Goal: Task Accomplishment & Management: Complete application form

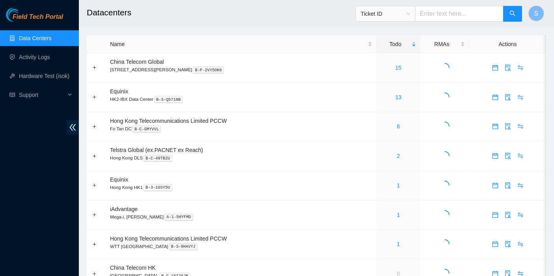
click at [374, 24] on div "Ticket ID" at bounding box center [439, 13] width 167 height 25
click at [395, 67] on link "15" at bounding box center [398, 68] width 6 height 6
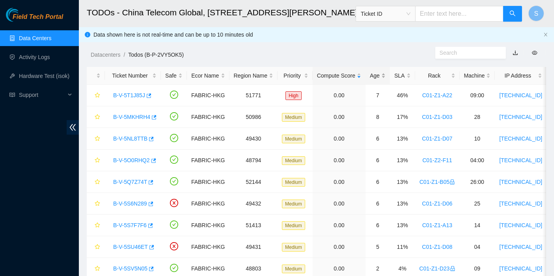
click at [370, 71] on div "Age" at bounding box center [378, 75] width 16 height 9
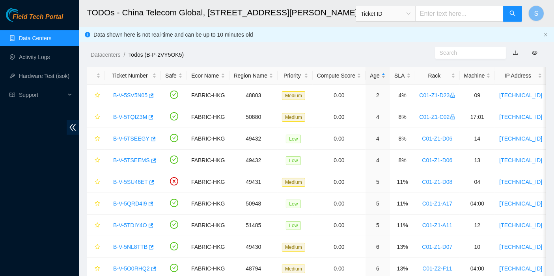
click at [379, 71] on div "Age" at bounding box center [378, 75] width 16 height 9
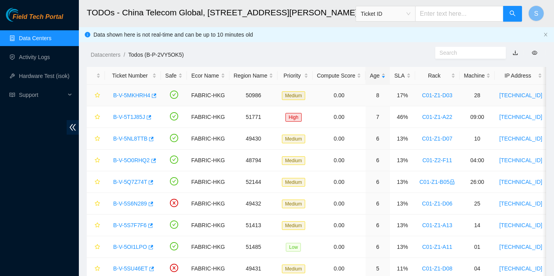
click at [129, 95] on link "B-V-5MKHRH4" at bounding box center [131, 95] width 37 height 6
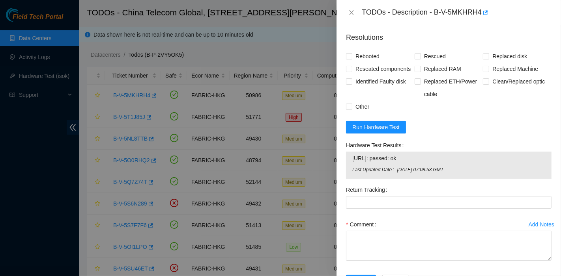
scroll to position [613, 0]
click at [503, 64] on span "Replaced Machine" at bounding box center [515, 69] width 52 height 13
click at [488, 66] on input "Replaced Machine" at bounding box center [486, 69] width 6 height 6
checkbox input "true"
click at [440, 51] on span "Rescued" at bounding box center [435, 56] width 28 height 13
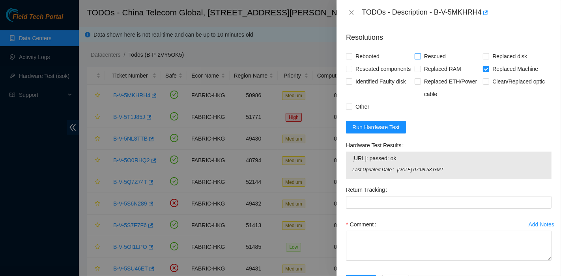
click at [420, 53] on input "Rescued" at bounding box center [417, 56] width 6 height 6
checkbox input "true"
click at [380, 53] on span "Rebooted" at bounding box center [367, 56] width 30 height 13
click at [351, 53] on input "Rebooted" at bounding box center [349, 56] width 6 height 6
checkbox input "true"
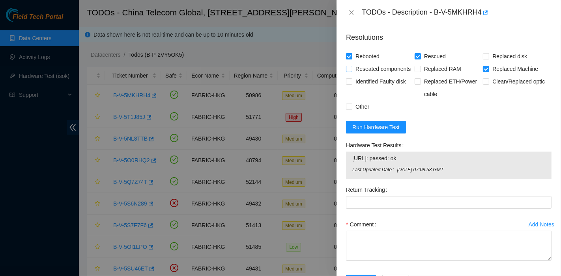
click at [357, 67] on span "Reseated components" at bounding box center [382, 69] width 61 height 13
click at [351, 67] on input "Reseated components" at bounding box center [349, 69] width 6 height 6
checkbox input "true"
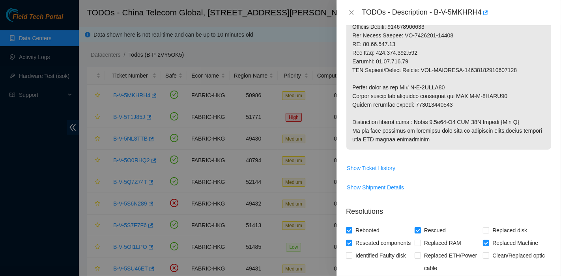
scroll to position [438, 0]
drag, startPoint x: 413, startPoint y: 104, endPoint x: 456, endPoint y: 105, distance: 43.0
copy p "417328420526"
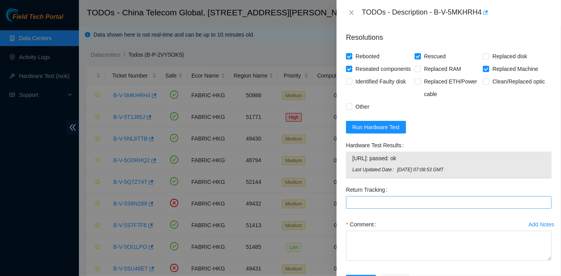
scroll to position [613, 0]
drag, startPoint x: 393, startPoint y: 216, endPoint x: 382, endPoint y: 228, distance: 16.5
click at [393, 209] on Tracking "Return Tracking" at bounding box center [448, 202] width 205 height 13
paste Tracking "417328420526"
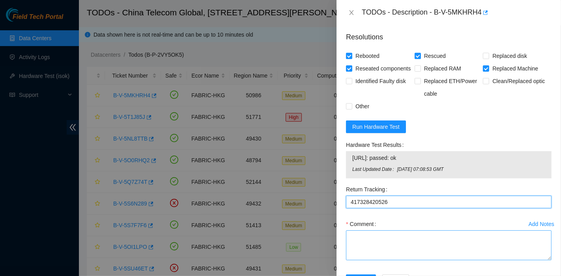
type Tracking "417328420526"
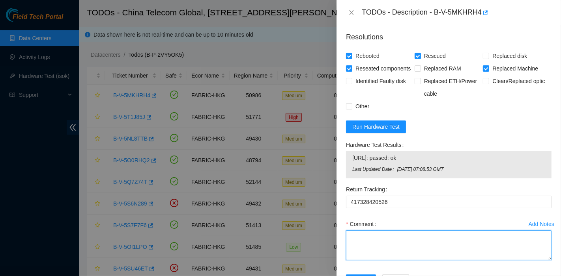
click at [375, 255] on textarea "Comment" at bounding box center [448, 246] width 205 height 30
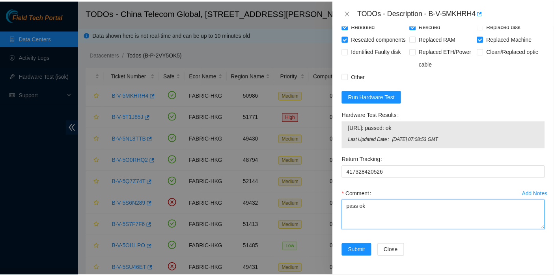
scroll to position [654, 0]
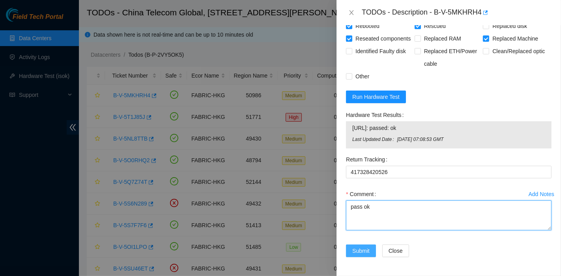
type textarea "pass ok"
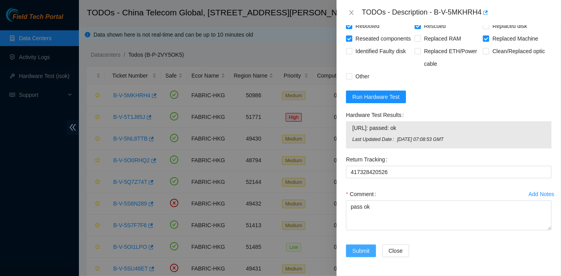
click at [358, 256] on button "Submit" at bounding box center [361, 251] width 30 height 13
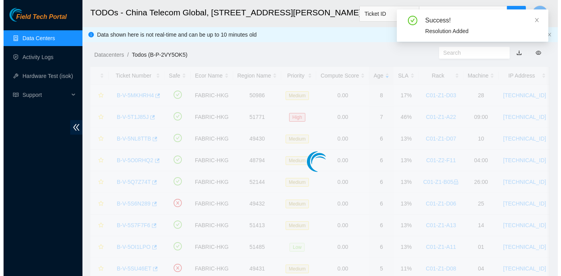
scroll to position [213, 0]
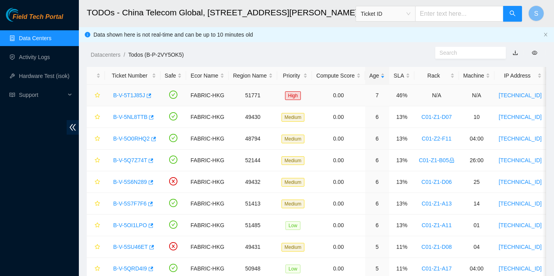
click at [128, 94] on link "B-V-5T1J85J" at bounding box center [129, 95] width 32 height 6
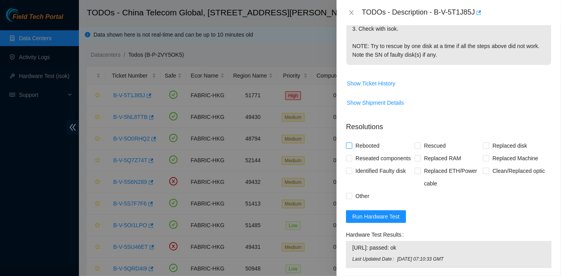
scroll to position [211, 0]
click at [360, 149] on span "Rebooted" at bounding box center [367, 146] width 30 height 13
click at [351, 149] on input "Rebooted" at bounding box center [349, 146] width 6 height 6
checkbox input "true"
click at [360, 155] on span "Reseated components" at bounding box center [382, 159] width 61 height 13
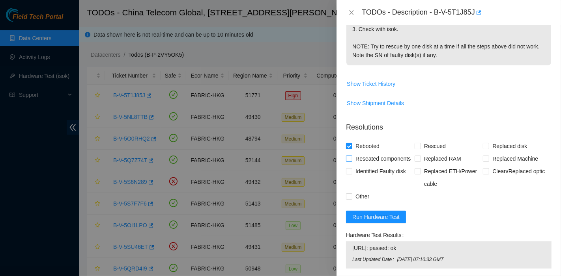
click at [351, 156] on input "Reseated components" at bounding box center [349, 159] width 6 height 6
checkbox input "true"
click at [430, 144] on span "Rescued" at bounding box center [435, 146] width 28 height 13
click at [420, 144] on input "Rescued" at bounding box center [417, 146] width 6 height 6
checkbox input "true"
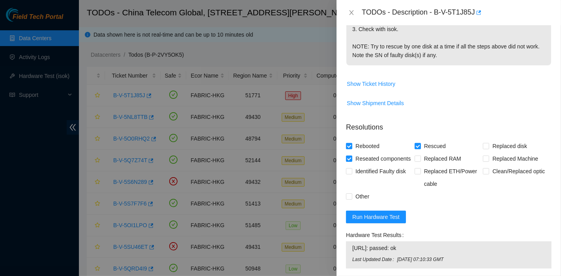
drag, startPoint x: 418, startPoint y: 45, endPoint x: 421, endPoint y: 39, distance: 7.1
click at [419, 45] on p "PERMISSION DENIED 1. Reseat all disks and reboot. 2. Please rescue with the lat…" at bounding box center [448, 8] width 205 height 116
drag, startPoint x: 435, startPoint y: 11, endPoint x: 474, endPoint y: 20, distance: 39.6
click at [474, 20] on div "TODOs - Description - B-V-5T1J85J" at bounding box center [448, 12] width 224 height 25
copy div "B-V-5T1J85J"
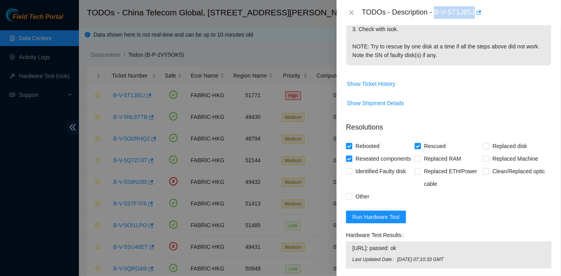
click at [425, 112] on td "Show Shipment Details" at bounding box center [448, 106] width 205 height 19
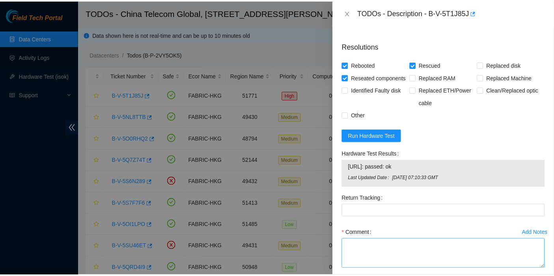
scroll to position [342, 0]
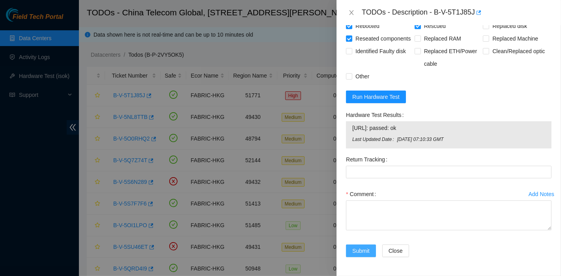
click at [356, 250] on span "Submit" at bounding box center [360, 251] width 17 height 9
click at [383, 205] on textarea "Comment" at bounding box center [448, 216] width 205 height 30
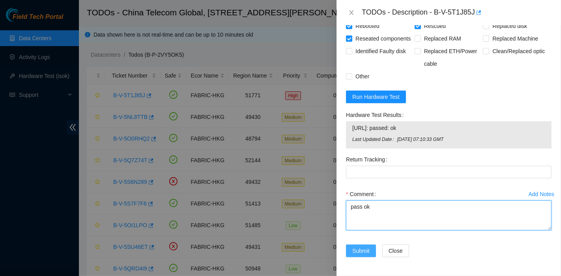
type textarea "pass ok"
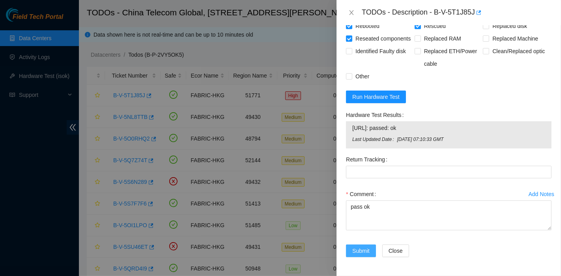
click at [355, 253] on span "Submit" at bounding box center [360, 251] width 17 height 9
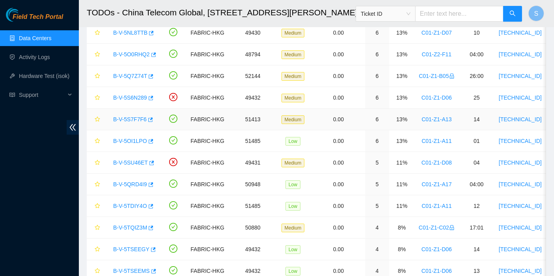
scroll to position [0, 0]
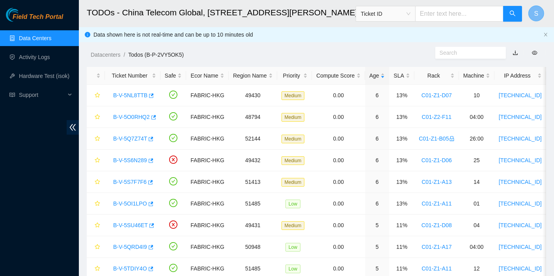
drag, startPoint x: 537, startPoint y: 11, endPoint x: 534, endPoint y: 16, distance: 6.2
click at [537, 11] on span "S" at bounding box center [536, 14] width 4 height 10
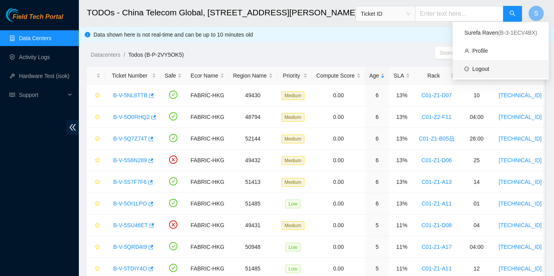
click at [489, 66] on link "Logout" at bounding box center [480, 69] width 17 height 6
